Goal: Information Seeking & Learning: Learn about a topic

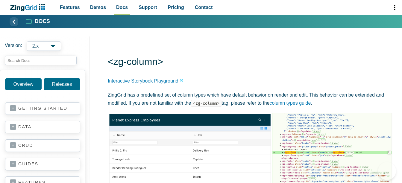
click at [28, 61] on input "search input" at bounding box center [41, 61] width 72 height 10
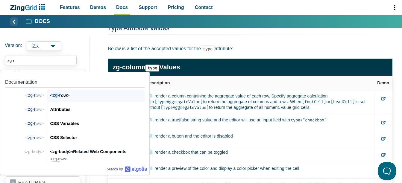
click at [59, 98] on span "zg-r" at bounding box center [57, 96] width 8 height 6
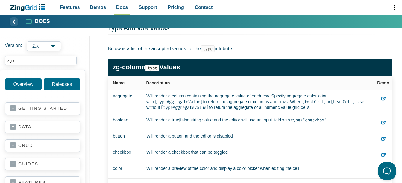
type input "zg-r"
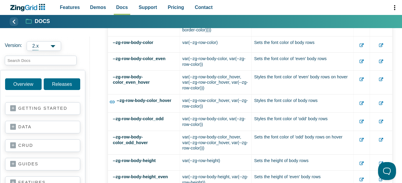
scroll to position [899, 0]
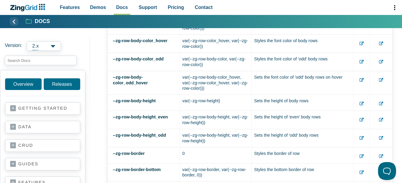
click at [102, 103] on main "<zg-row> Interactive Storybook Playground The <zg-row> tag is a web component t…" at bounding box center [246, 20] width 312 height 1765
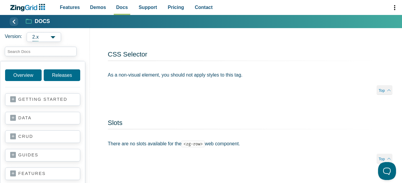
scroll to position [1449, 0]
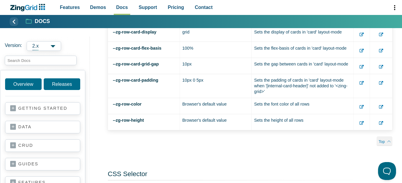
click at [382, 126] on icon "App Content" at bounding box center [381, 123] width 4 height 4
click at [361, 126] on icon "App Content" at bounding box center [362, 123] width 4 height 4
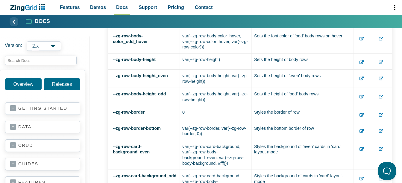
scroll to position [1030, 0]
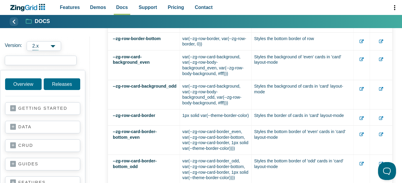
click at [50, 56] on input "search input" at bounding box center [41, 61] width 72 height 10
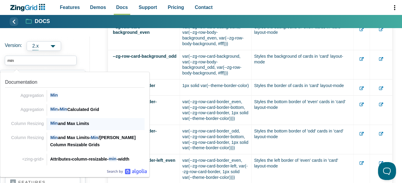
scroll to position [1120, 0]
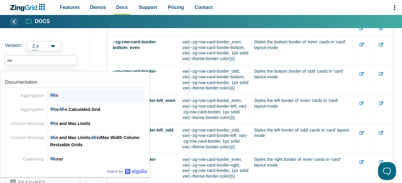
type input "m"
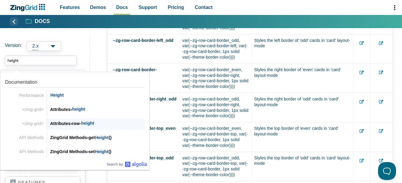
scroll to position [1180, 0]
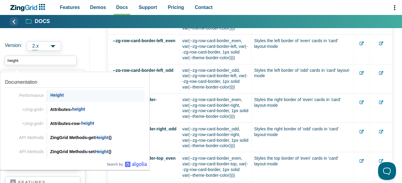
click at [58, 97] on span "Height" at bounding box center [57, 96] width 14 height 6
type input "height"
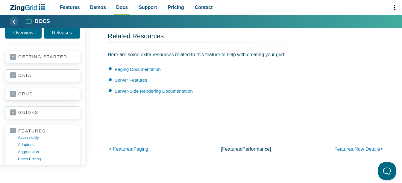
scroll to position [1335, 0]
